Goal: Task Accomplishment & Management: Complete application form

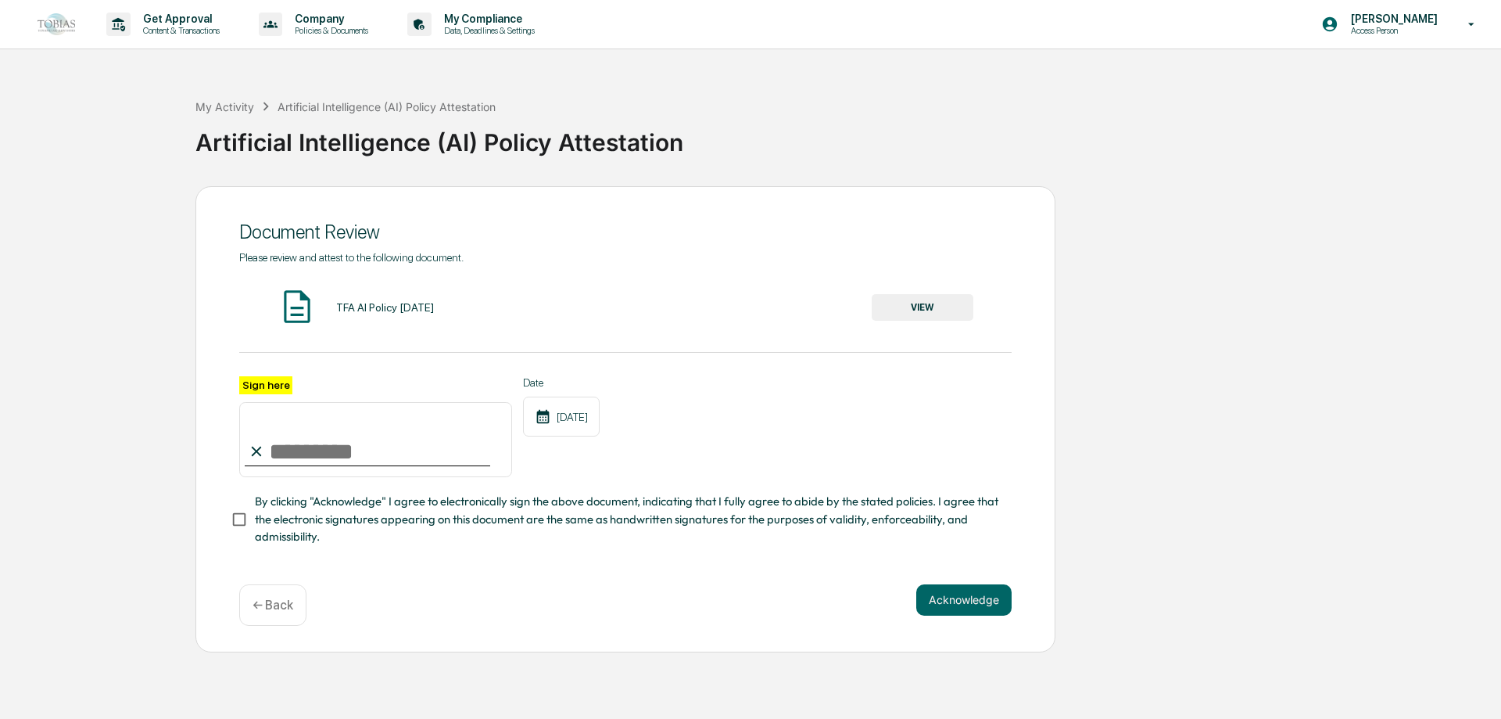
type input "**********"
click at [958, 608] on button "Acknowledge" at bounding box center [963, 599] width 95 height 31
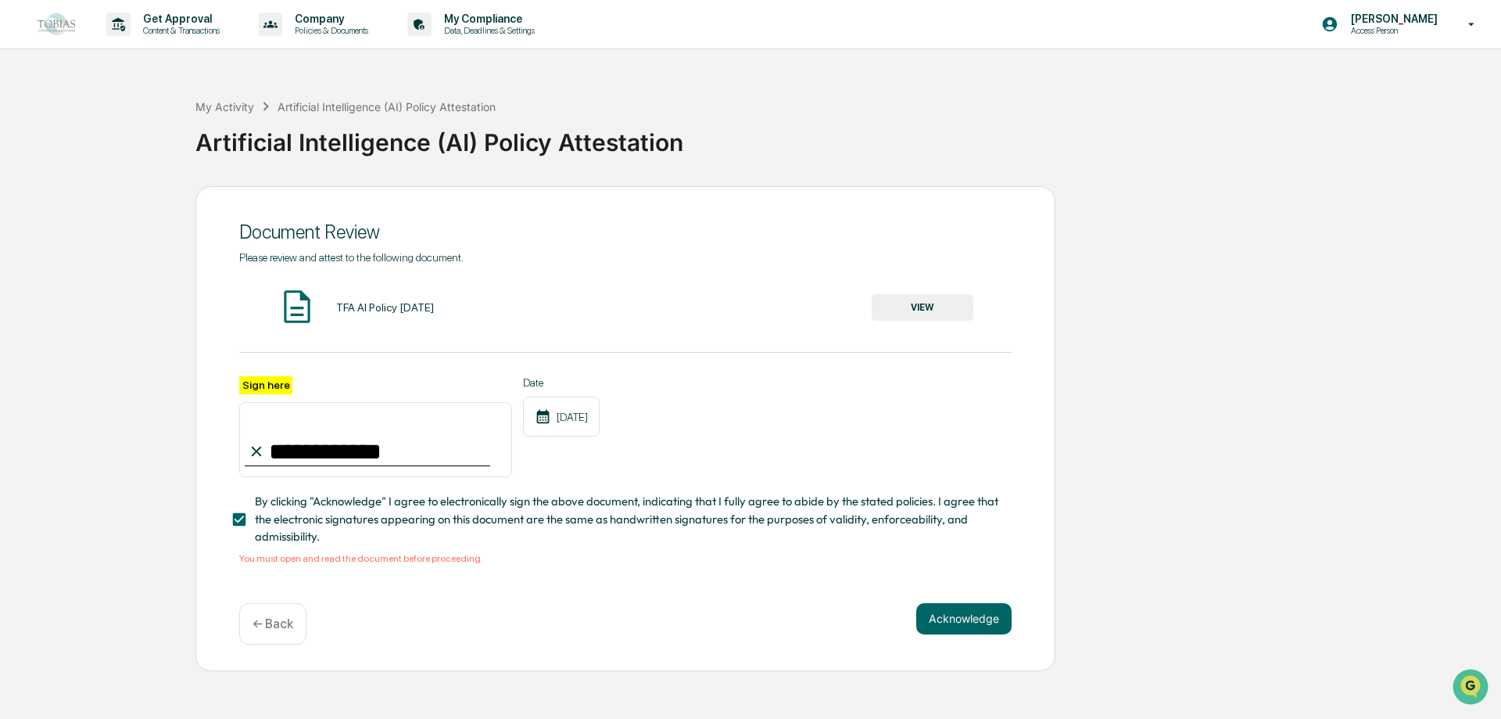
click at [941, 312] on button "VIEW" at bounding box center [923, 307] width 102 height 27
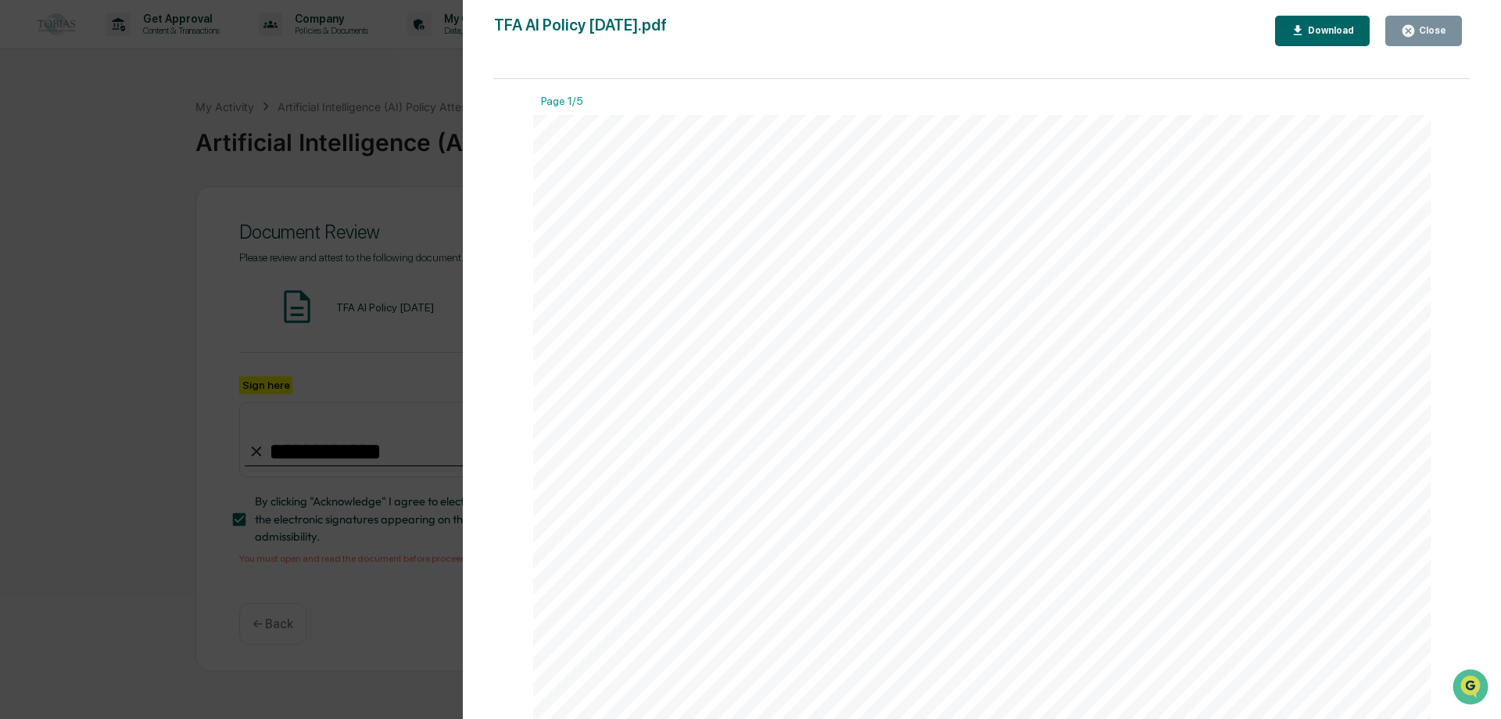
click at [1314, 27] on div "Download" at bounding box center [1329, 30] width 49 height 11
click at [1100, 210] on div "TFA Artificial Intelligence (AI) Policy Page 1 of 5 Purpose [PERSON_NAME] Finan…" at bounding box center [982, 696] width 898 height 1162
click at [1094, 142] on div "TFA Artificial Intelligence (AI) Policy Page 1 of 5 Purpose [PERSON_NAME] Finan…" at bounding box center [982, 696] width 898 height 1162
click at [1317, 34] on div "Download" at bounding box center [1329, 30] width 49 height 11
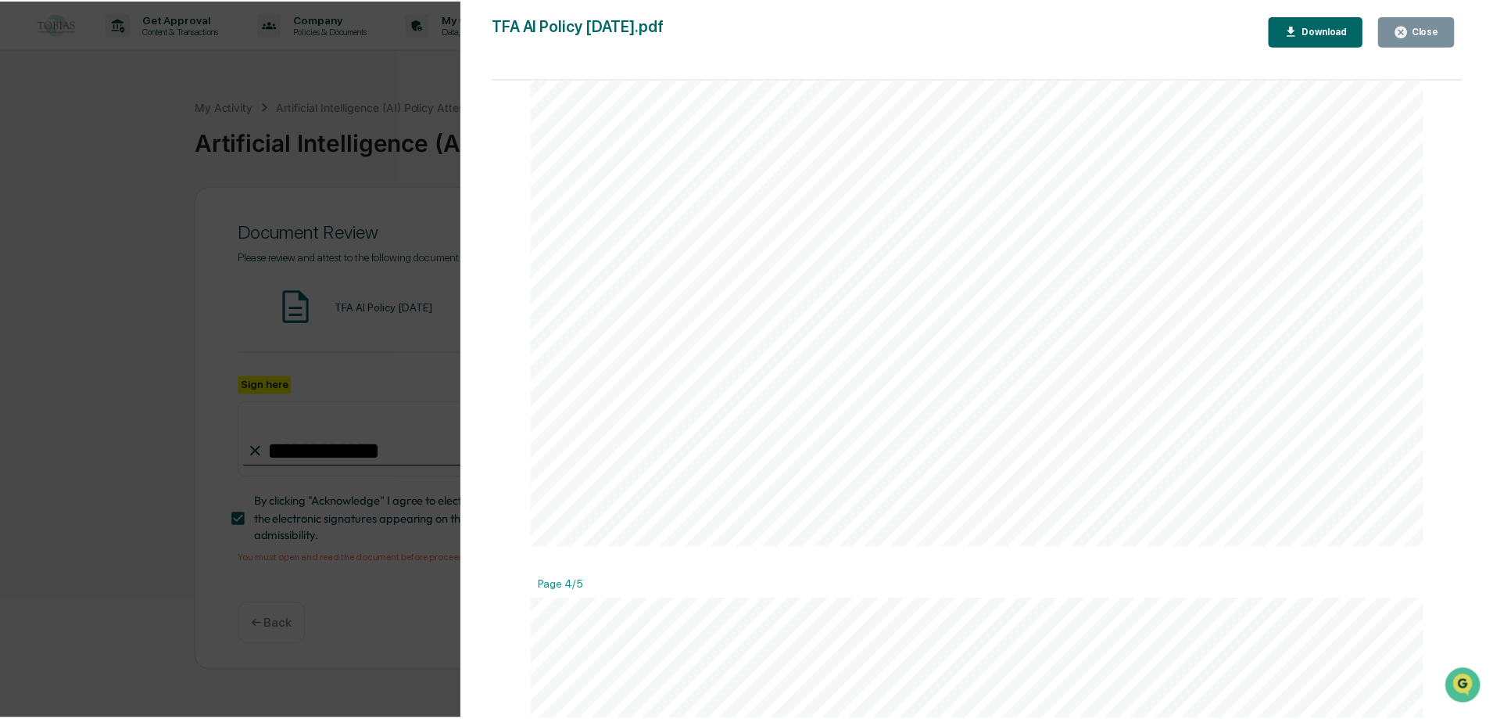
scroll to position [3362, 0]
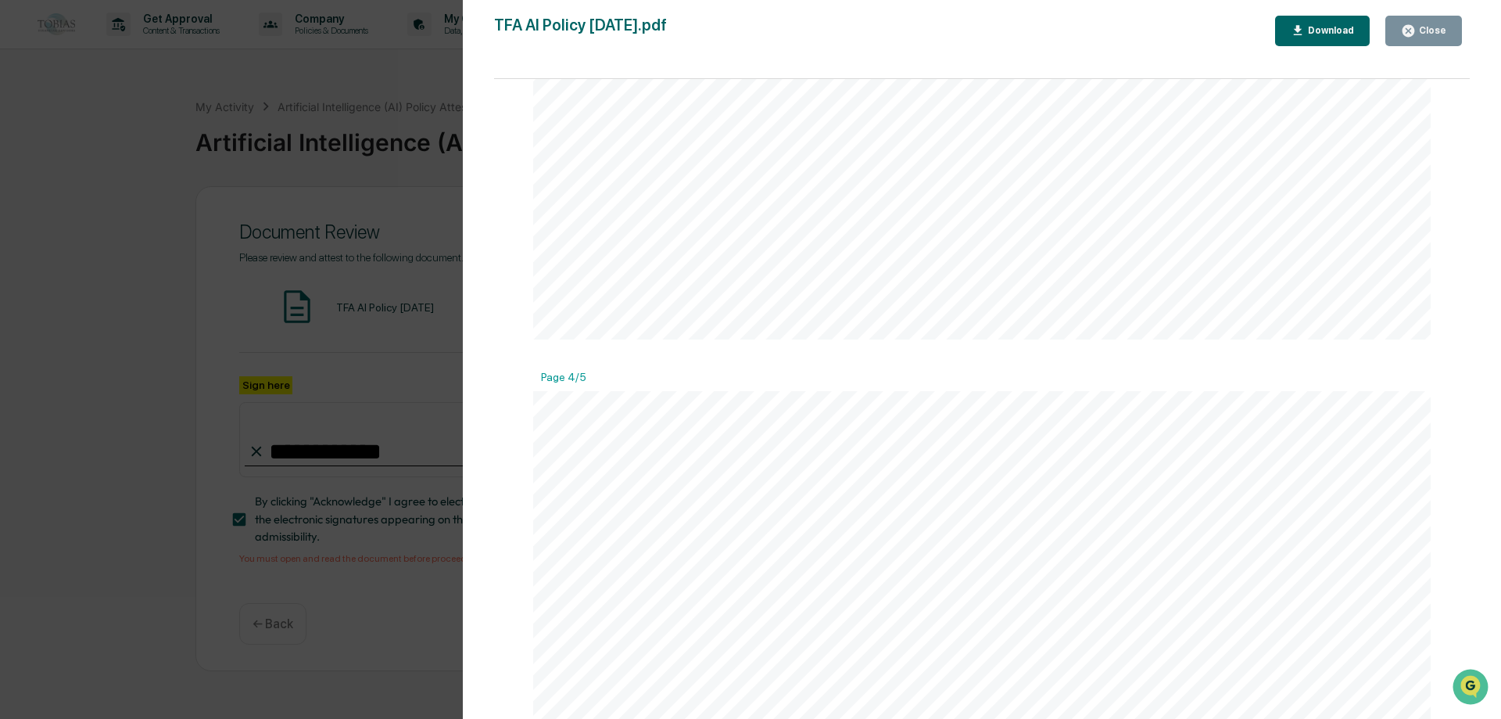
click at [1414, 39] on button "Close" at bounding box center [1423, 31] width 77 height 30
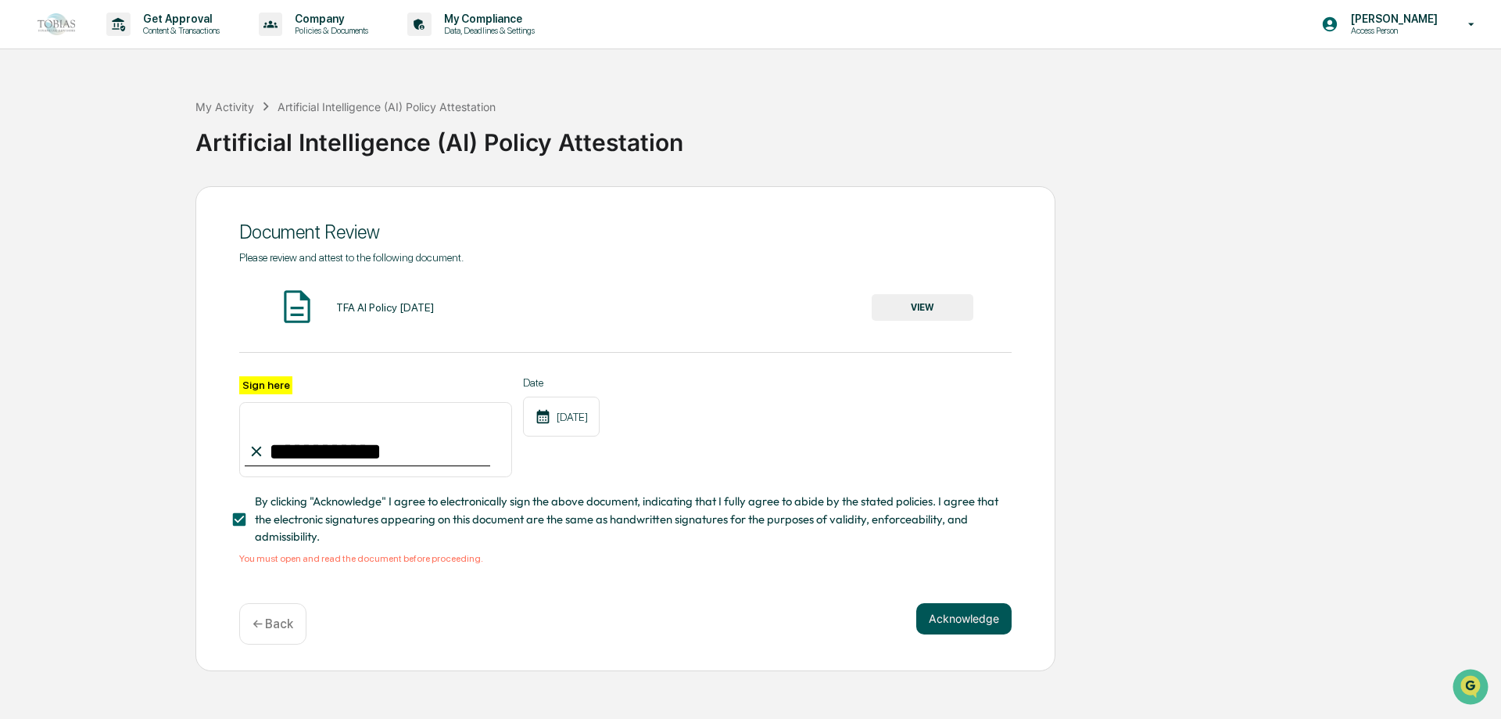
click at [976, 629] on button "Acknowledge" at bounding box center [963, 618] width 95 height 31
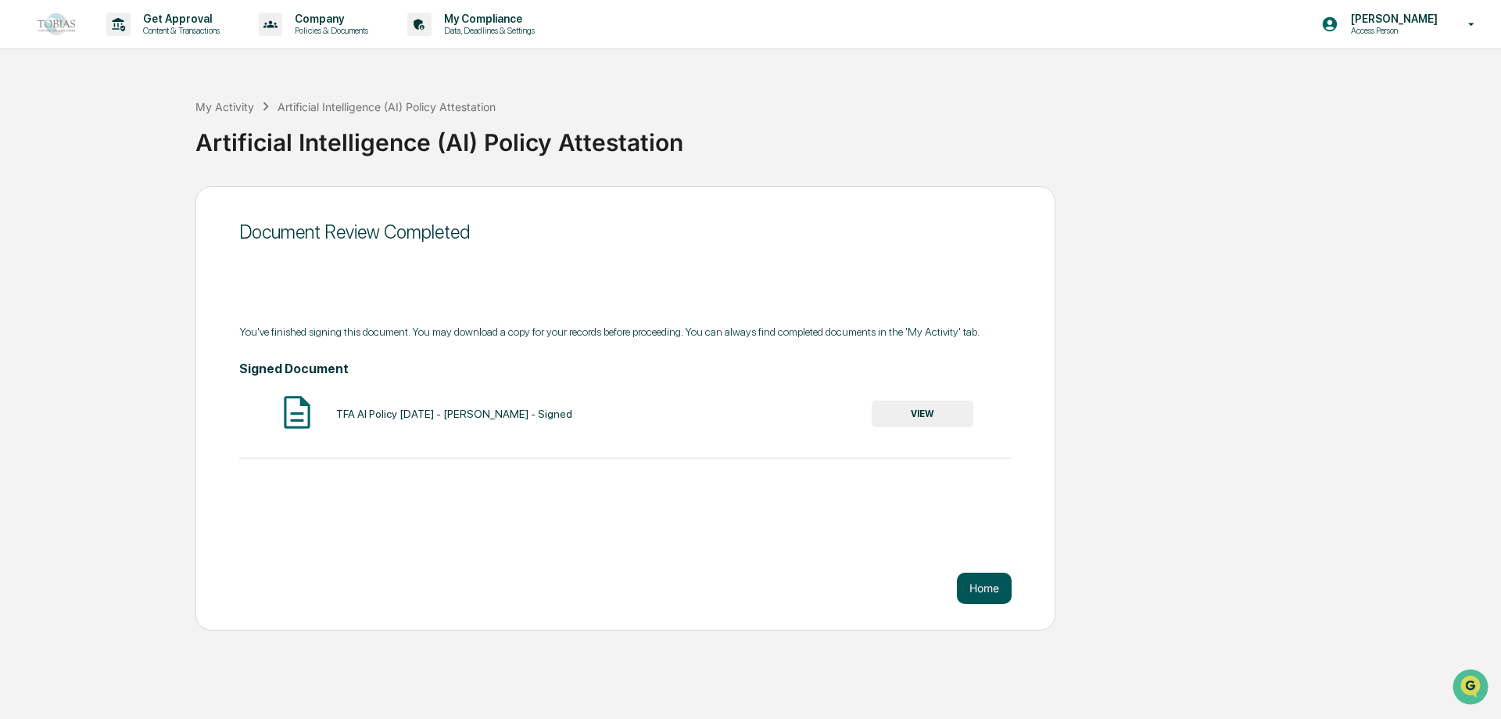
click at [986, 597] on button "Home" at bounding box center [984, 587] width 55 height 31
